Goal: Check status

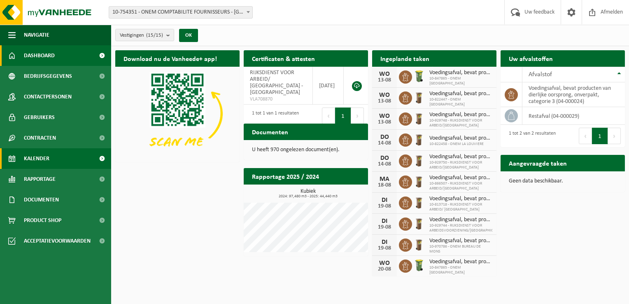
click at [63, 155] on link "Kalender" at bounding box center [55, 158] width 111 height 21
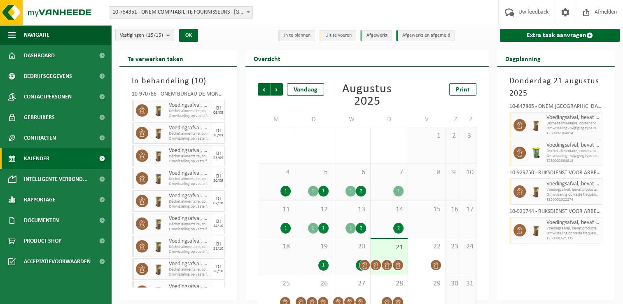
click at [161, 33] on count "(15/15)" at bounding box center [154, 35] width 17 height 5
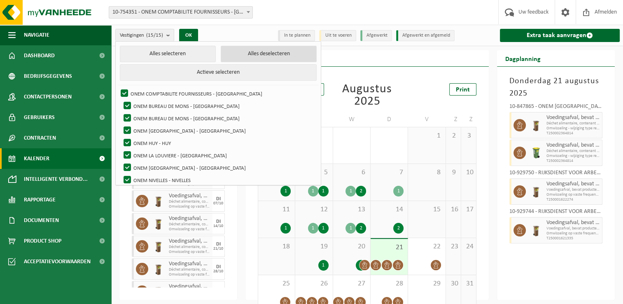
click at [254, 59] on button "Alles deselecteren" at bounding box center [269, 54] width 96 height 16
checkbox input "false"
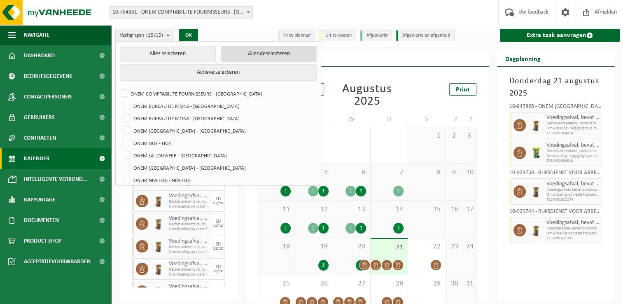
checkbox input "false"
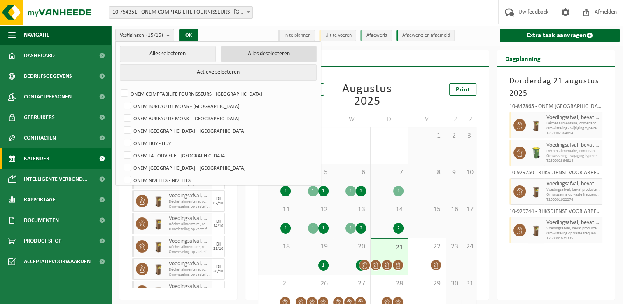
checkbox input "false"
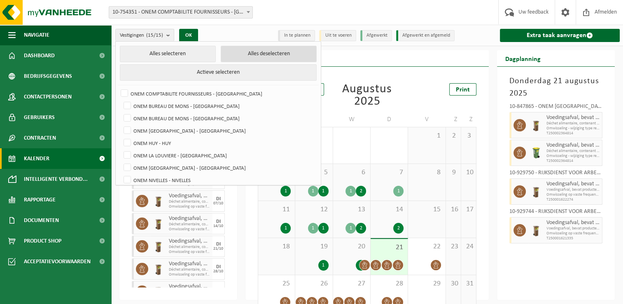
checkbox input "false"
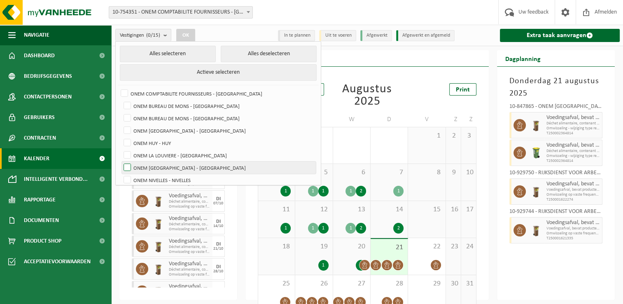
click at [189, 166] on label "ONEM [GEOGRAPHIC_DATA] - [GEOGRAPHIC_DATA]" at bounding box center [219, 167] width 194 height 12
click at [121, 161] on input "ONEM [GEOGRAPHIC_DATA] - [GEOGRAPHIC_DATA]" at bounding box center [120, 161] width 0 height 0
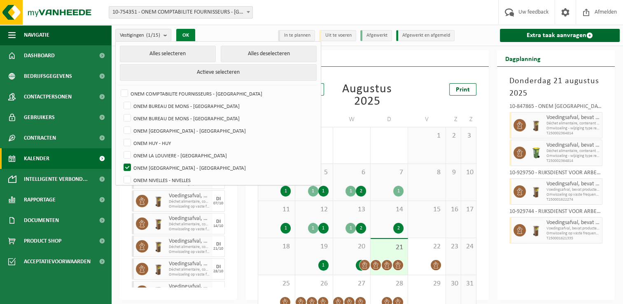
click at [189, 37] on button "OK" at bounding box center [185, 35] width 19 height 13
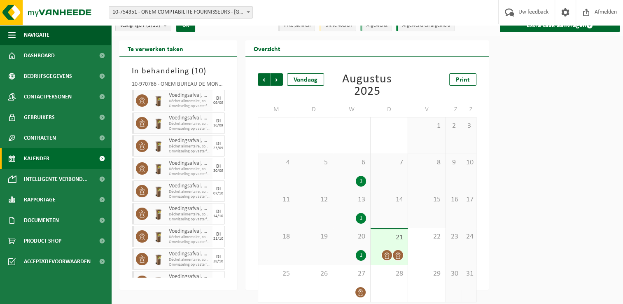
scroll to position [16, 0]
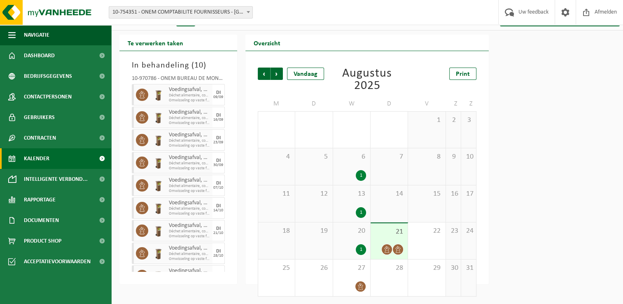
click at [358, 229] on span "20" at bounding box center [351, 230] width 29 height 9
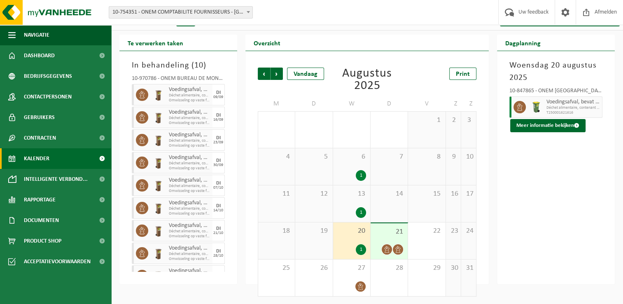
click at [393, 233] on span "21" at bounding box center [388, 231] width 29 height 9
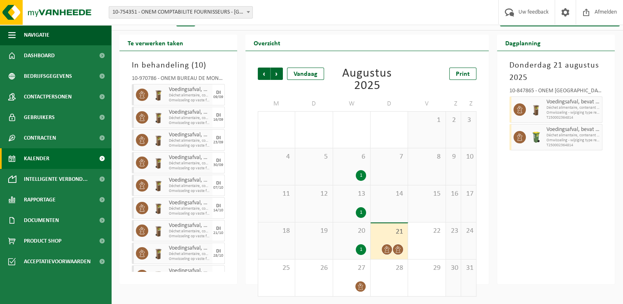
click at [357, 236] on div "20 1" at bounding box center [351, 240] width 37 height 37
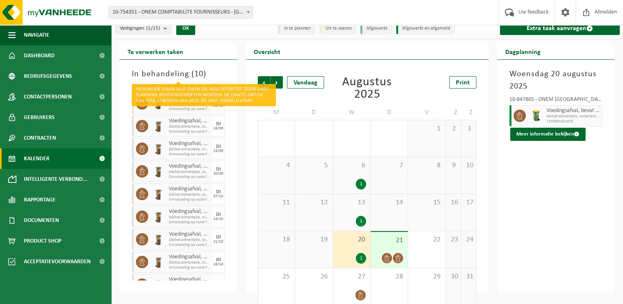
scroll to position [0, 0]
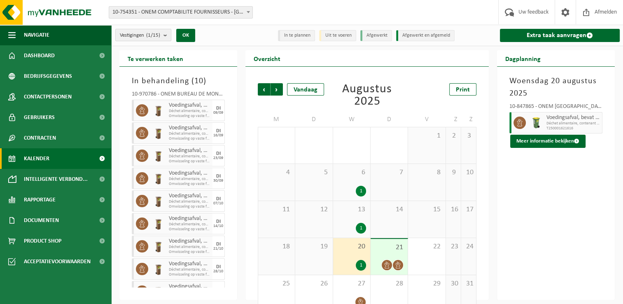
click at [160, 37] on span "Vestigingen (1/15)" at bounding box center [140, 35] width 40 height 12
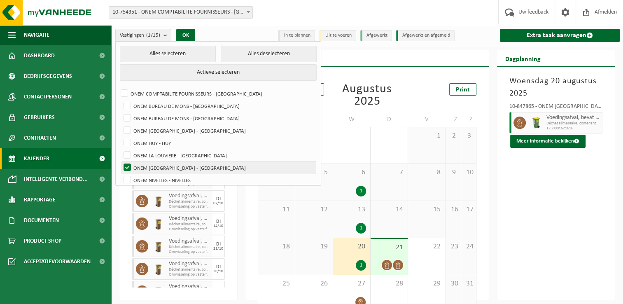
click at [163, 167] on label "ONEM [GEOGRAPHIC_DATA] - [GEOGRAPHIC_DATA]" at bounding box center [219, 167] width 194 height 12
click at [121, 161] on input "ONEM [GEOGRAPHIC_DATA] - [GEOGRAPHIC_DATA]" at bounding box center [120, 161] width 0 height 0
checkbox input "false"
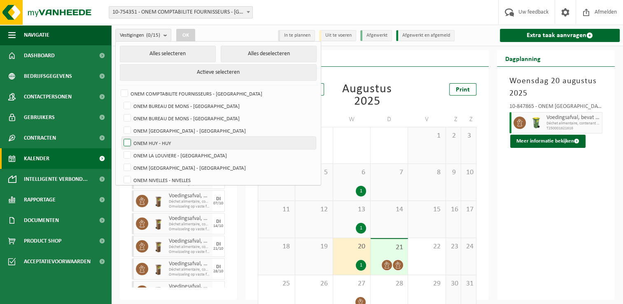
click at [155, 137] on label "ONEM HUY - HUY" at bounding box center [219, 143] width 194 height 12
click at [121, 137] on input "ONEM HUY - HUY" at bounding box center [120, 136] width 0 height 0
checkbox input "true"
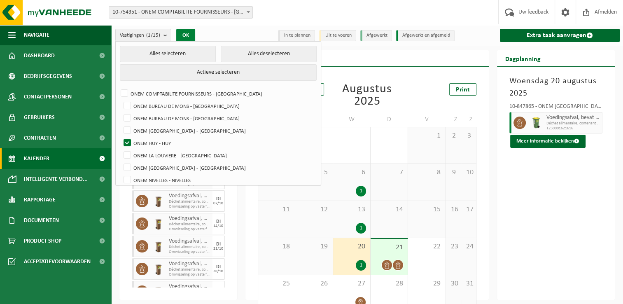
click at [182, 36] on button "OK" at bounding box center [185, 35] width 19 height 13
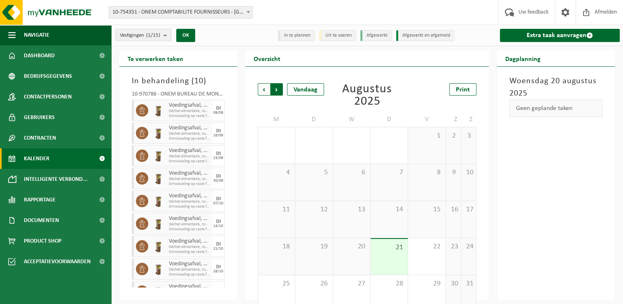
click at [264, 94] on span "Vorige" at bounding box center [264, 89] width 12 height 12
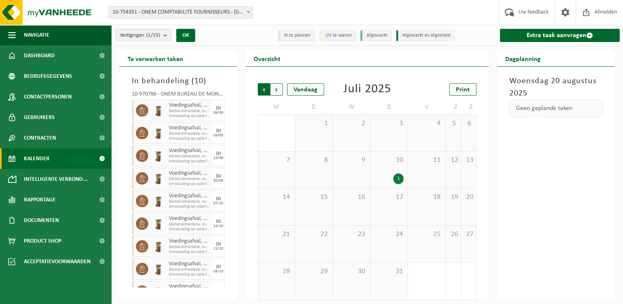
click at [282, 91] on span "Volgende" at bounding box center [276, 89] width 12 height 12
